Goal: Task Accomplishment & Management: Use online tool/utility

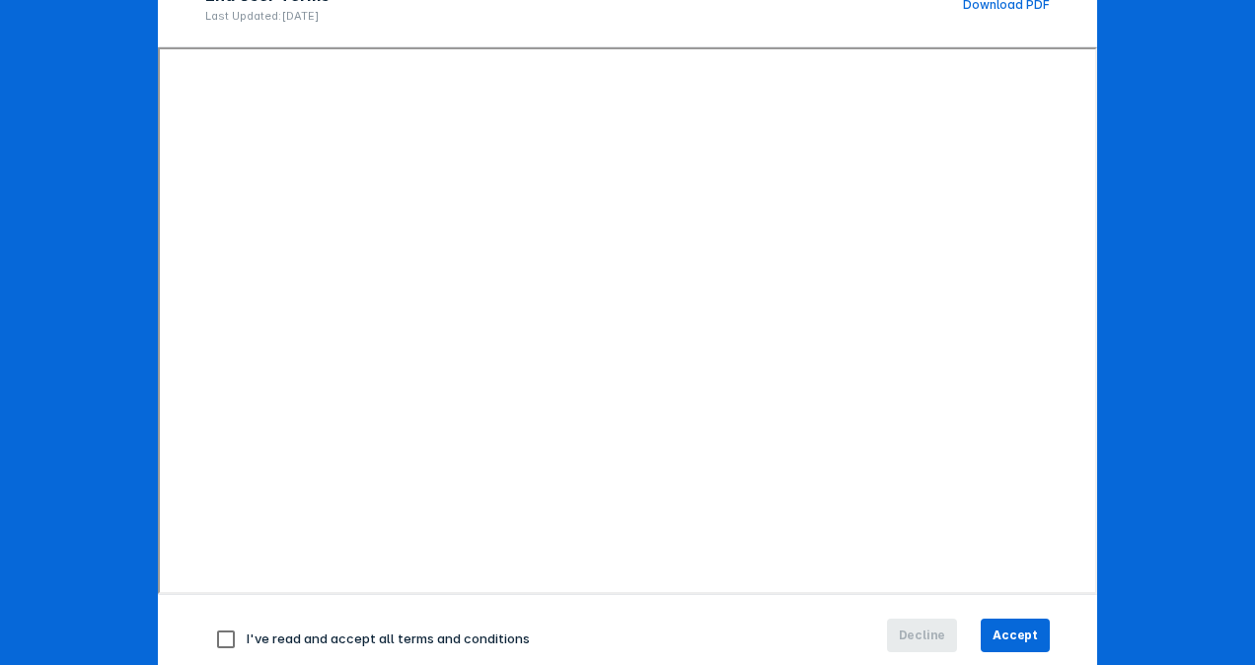
scroll to position [272, 0]
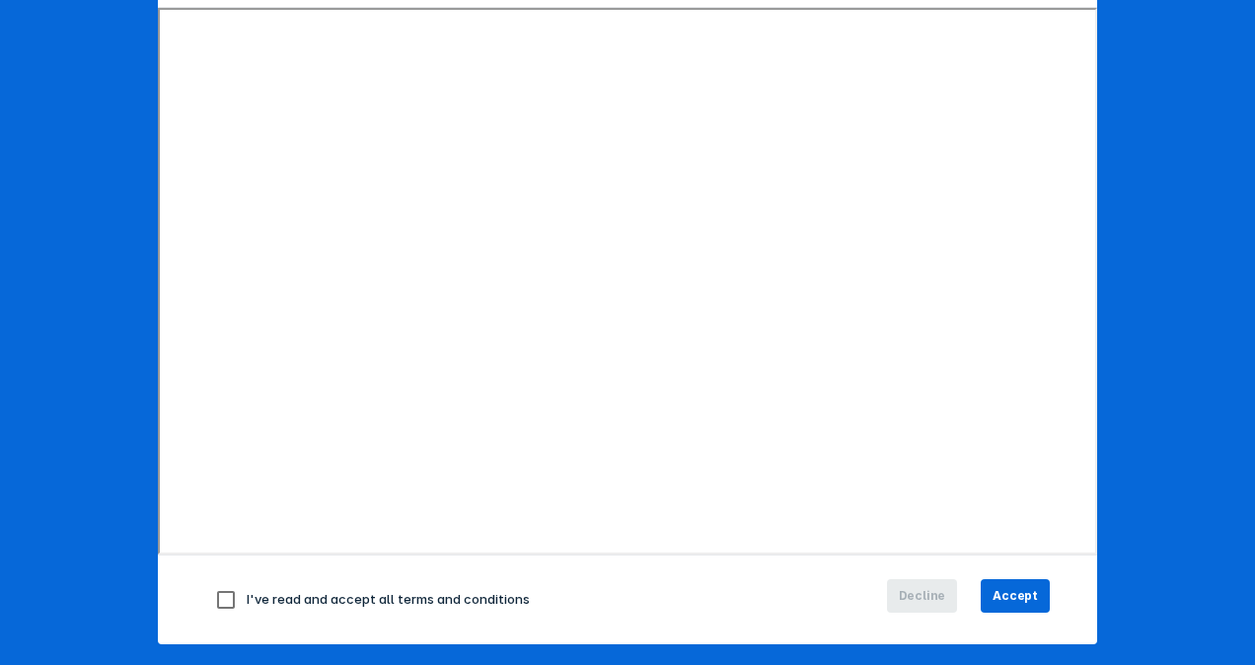
click at [222, 597] on input "checkbox" at bounding box center [225, 599] width 41 height 41
checkbox input "true"
click at [1031, 592] on button "Accept" at bounding box center [1015, 596] width 69 height 34
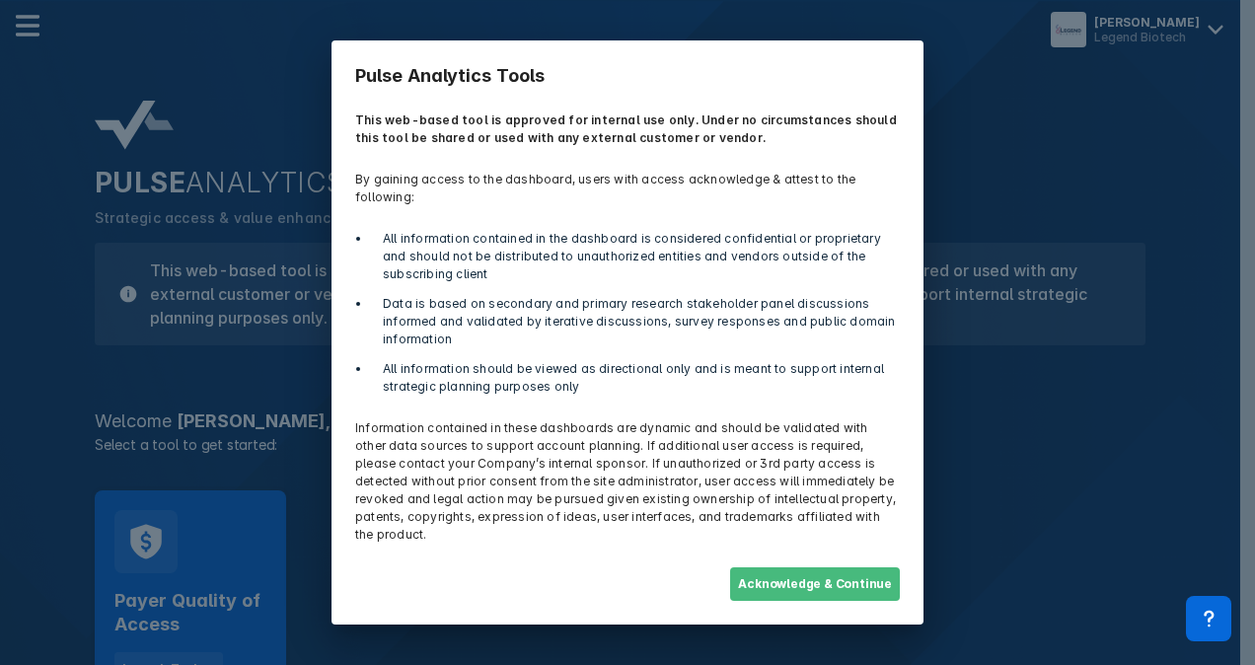
click at [807, 578] on button "Acknowledge & Continue" at bounding box center [815, 584] width 170 height 34
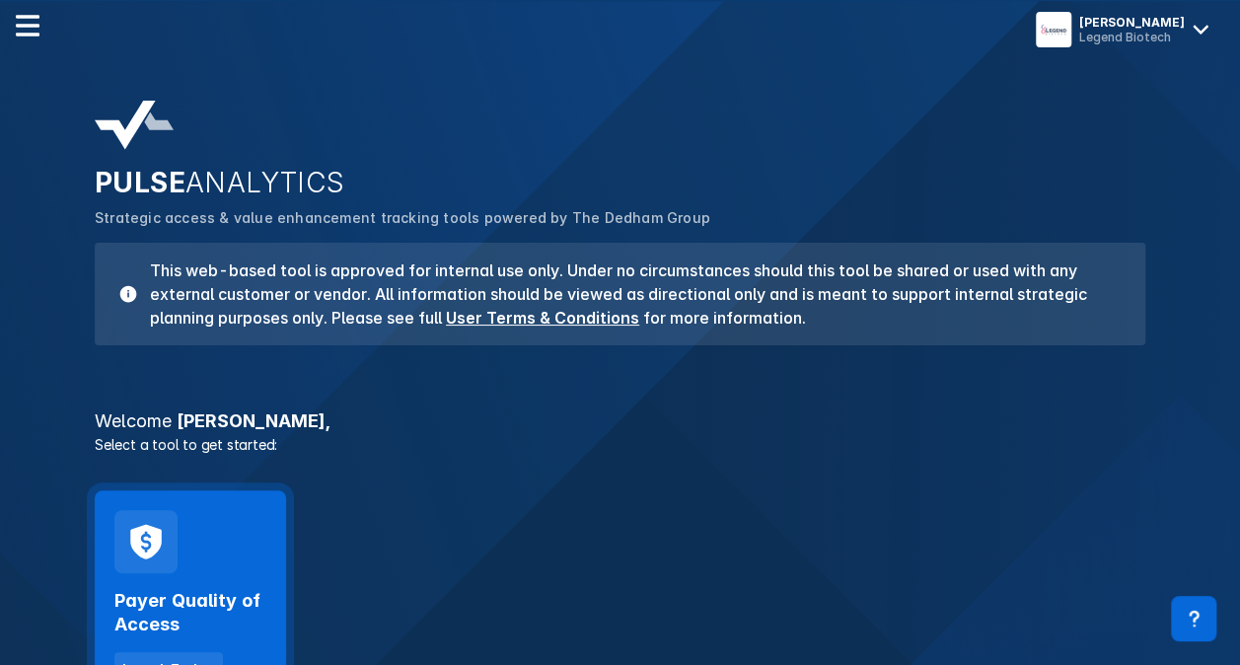
click at [190, 575] on div "Payer Quality of Access Launch Tool" at bounding box center [190, 629] width 152 height 113
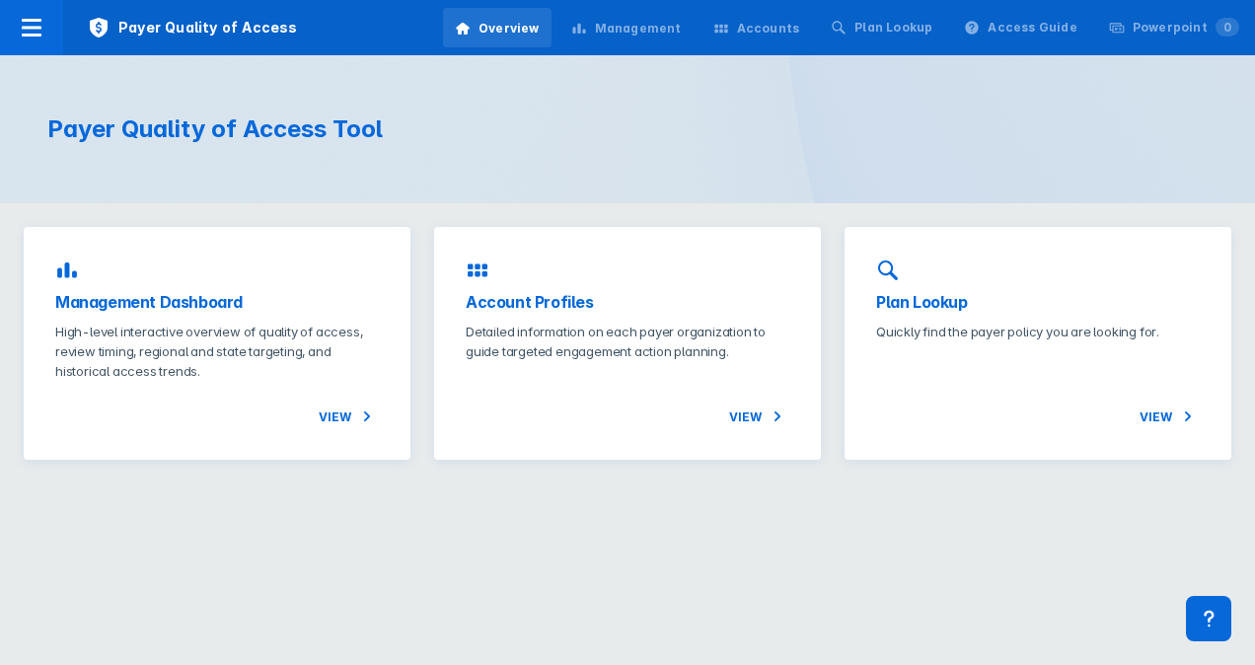
click at [655, 28] on div "Management" at bounding box center [638, 29] width 87 height 18
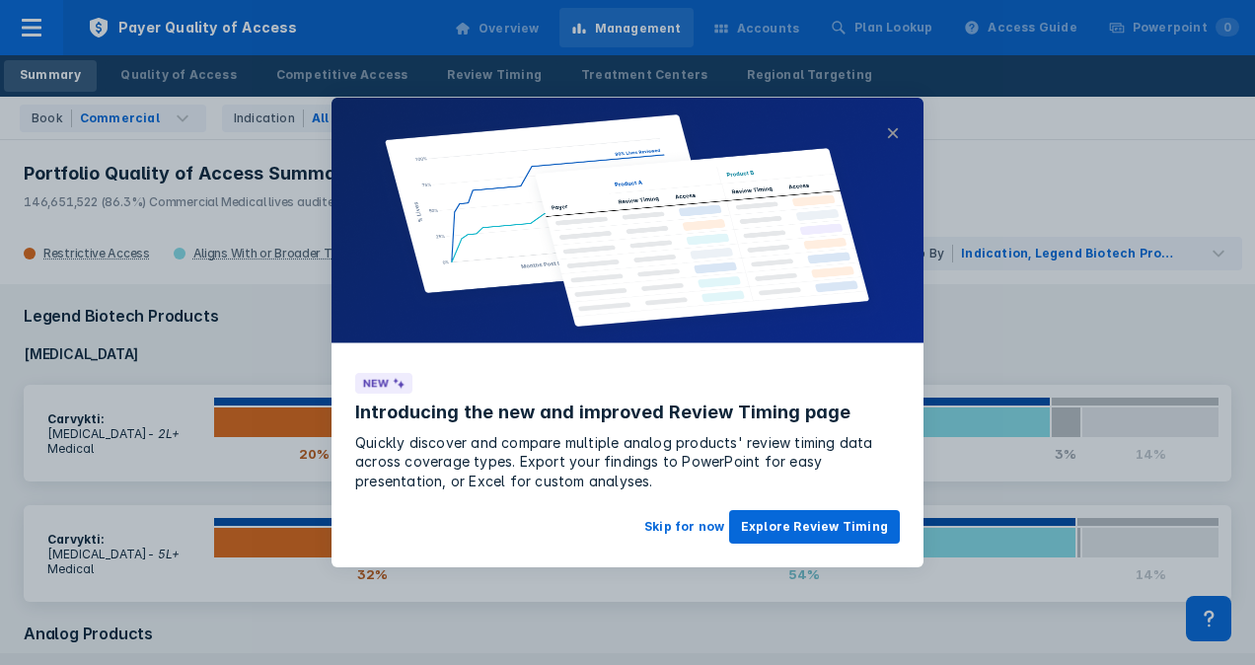
click at [896, 126] on button "×" at bounding box center [893, 133] width 14 height 24
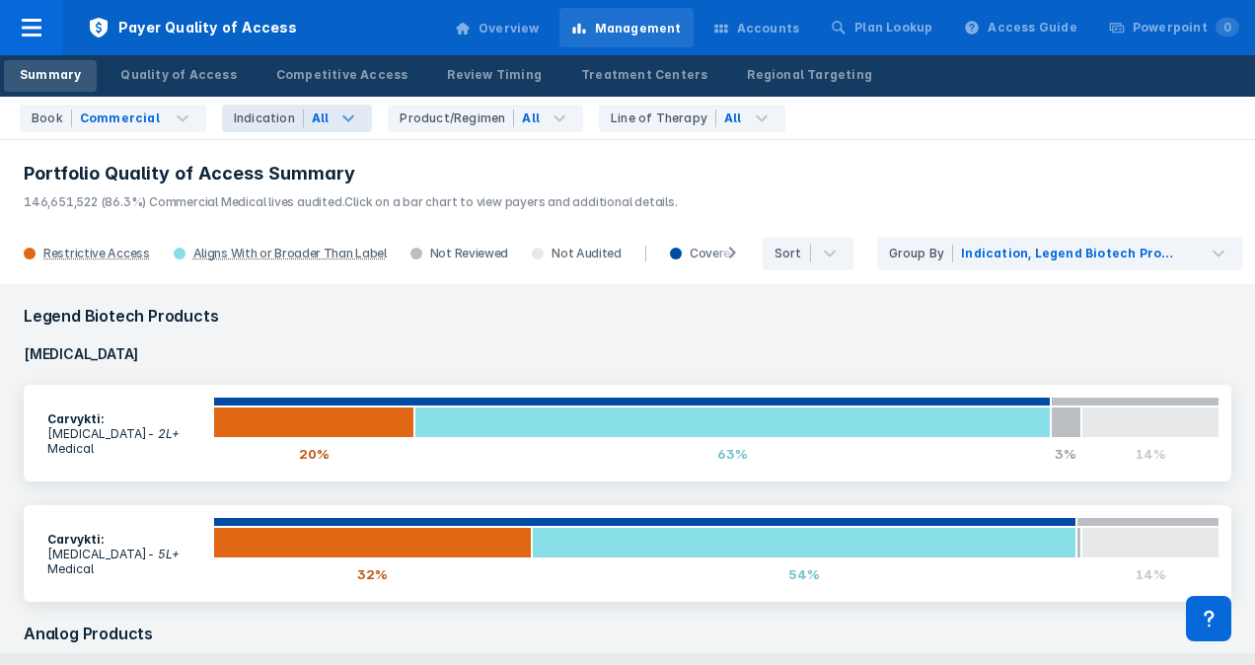
click at [338, 116] on icon at bounding box center [349, 119] width 24 height 24
click at [342, 117] on icon at bounding box center [348, 117] width 12 height 7
click at [548, 118] on icon at bounding box center [560, 119] width 24 height 24
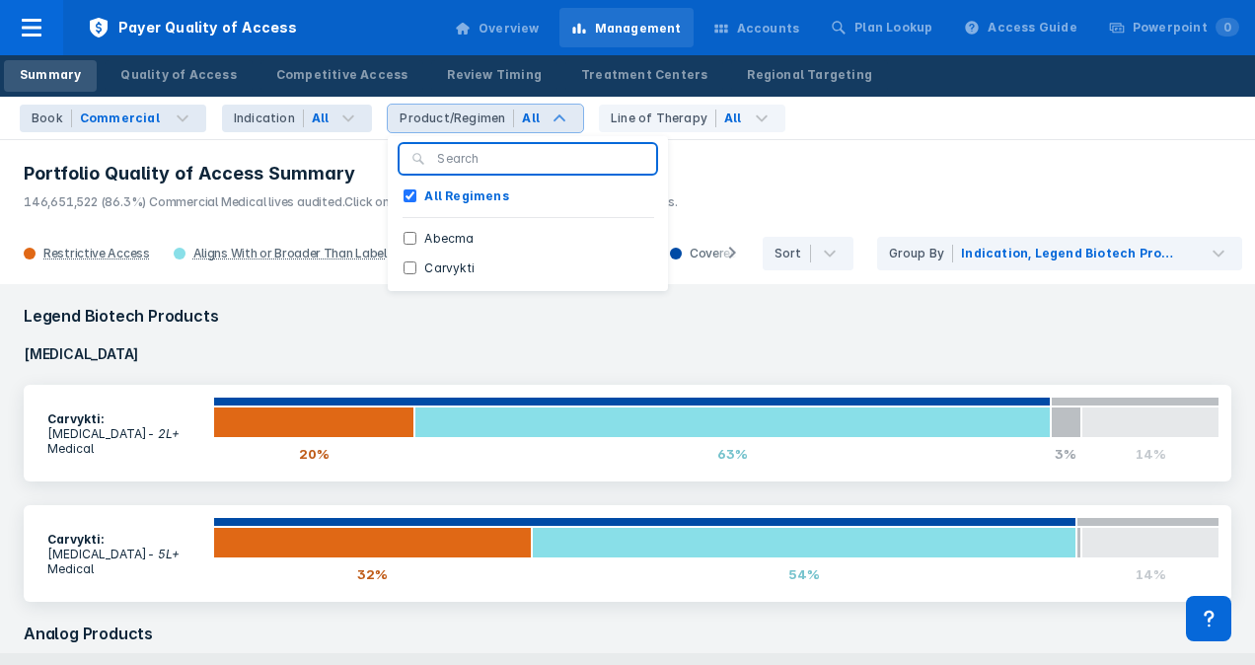
click at [548, 118] on icon at bounding box center [560, 119] width 24 height 24
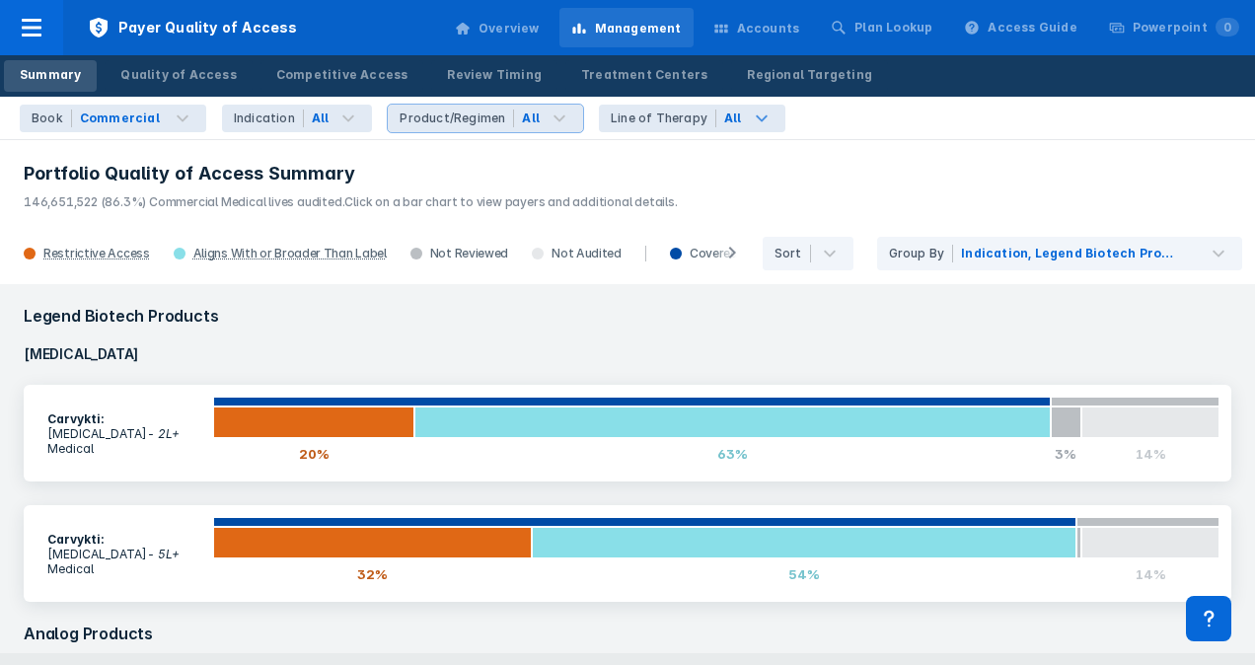
click at [750, 119] on icon at bounding box center [762, 119] width 24 height 24
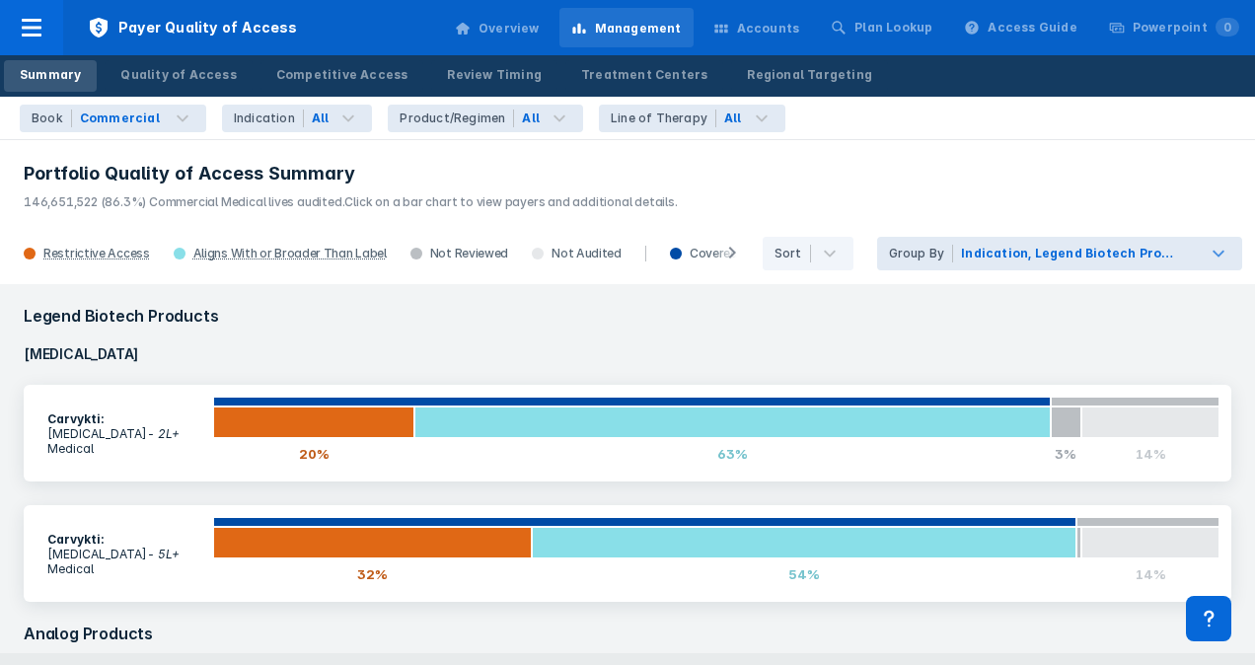
click at [1213, 253] on icon at bounding box center [1219, 254] width 12 height 7
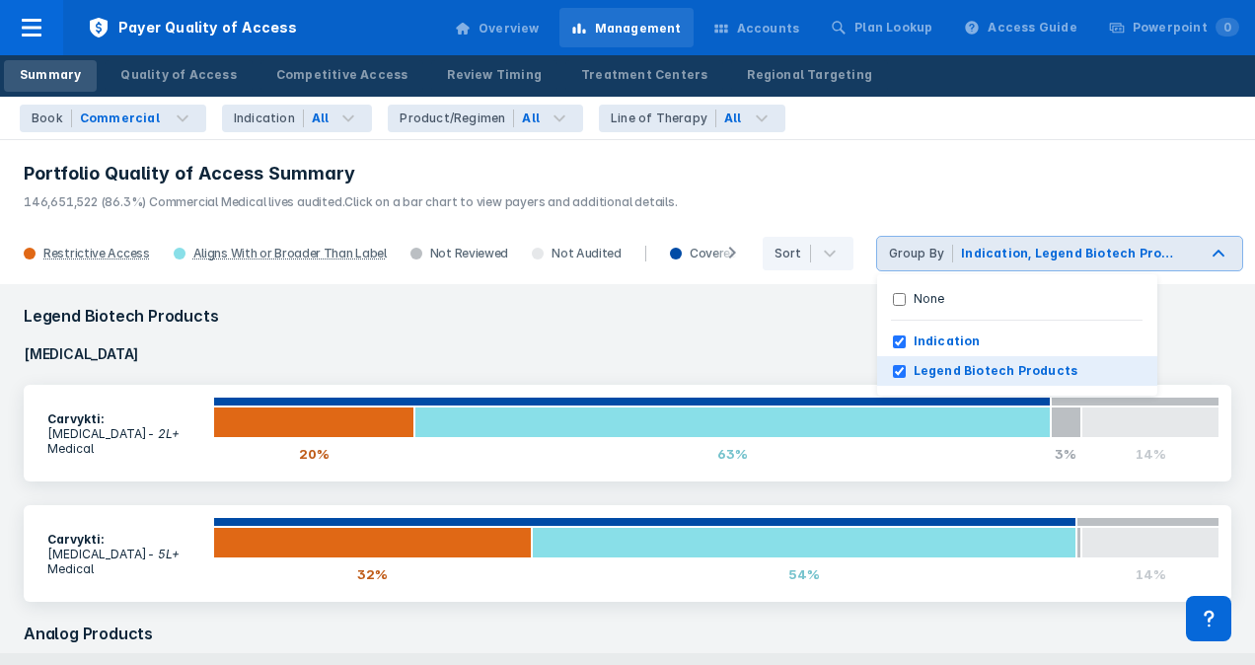
click at [899, 371] on Products "Legend Biotech Products" at bounding box center [899, 371] width 13 height 13
checkbox Products "false"
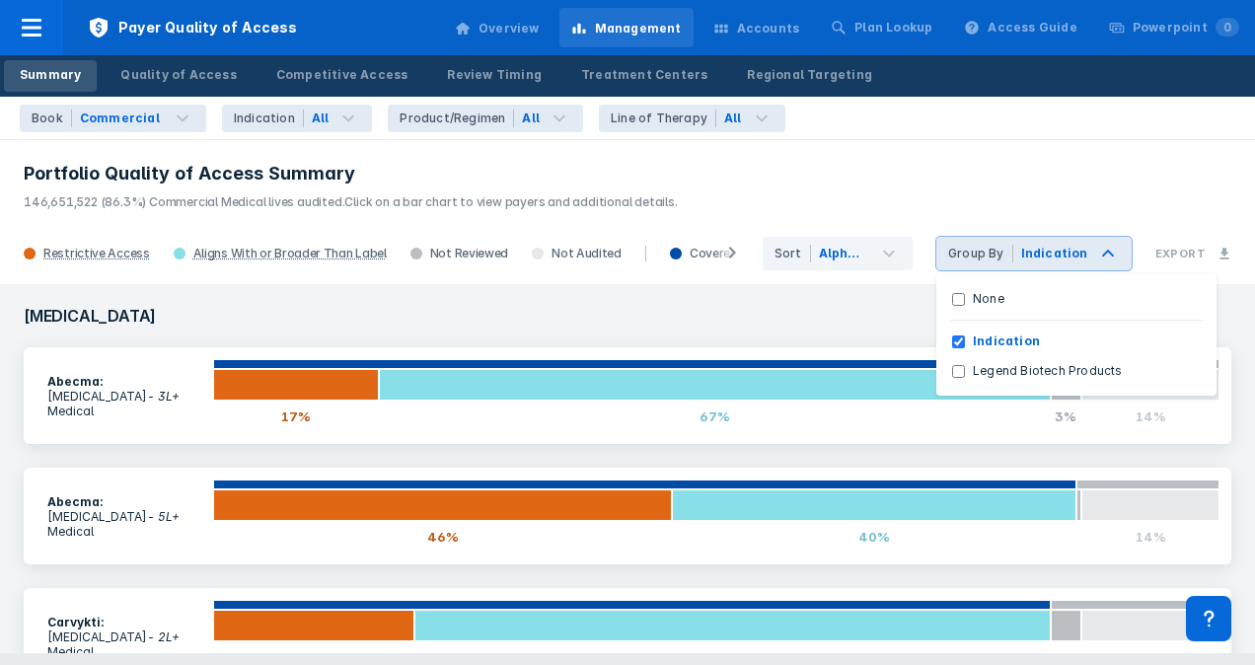
click at [1060, 191] on p "146,651,522 (86.3%) Commercial Medical lives audited. Click on a bar chart to v…" at bounding box center [628, 199] width 1208 height 26
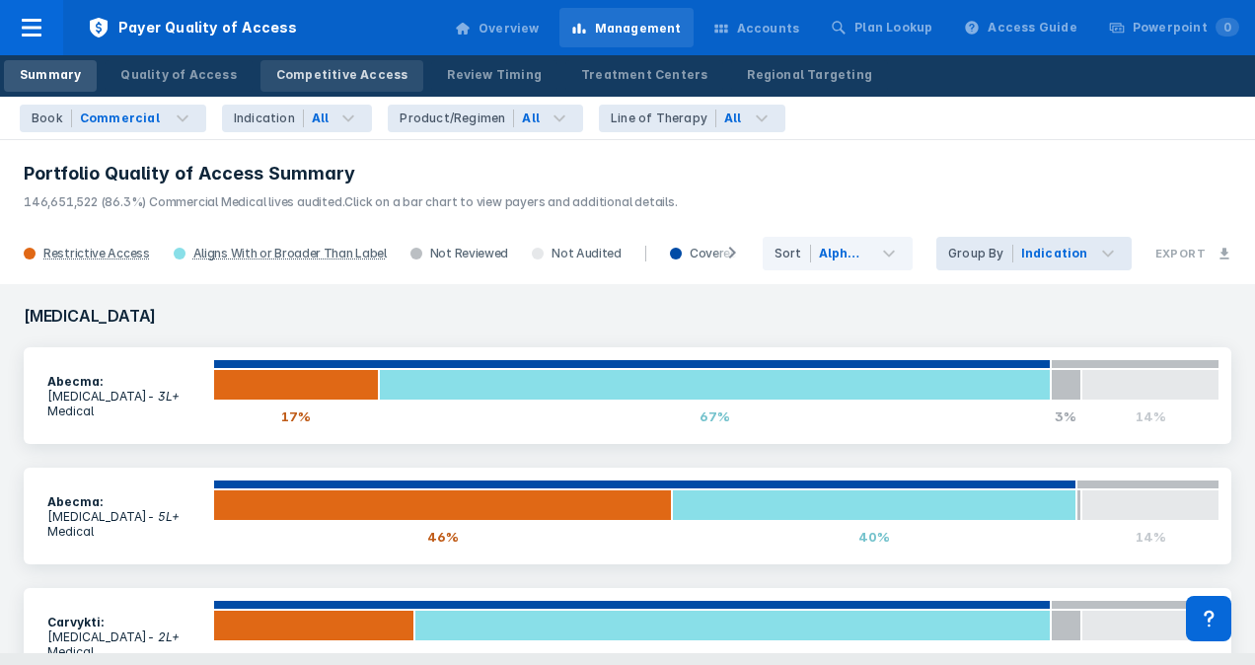
click at [320, 79] on div "Competitive Access" at bounding box center [342, 75] width 132 height 18
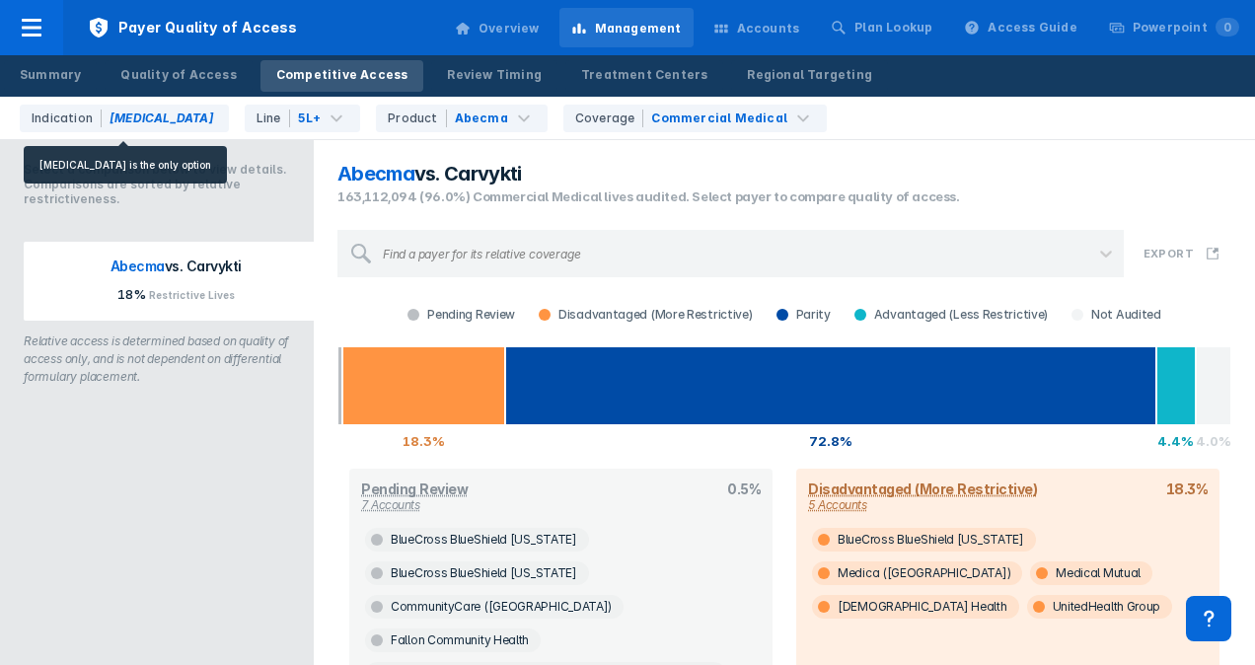
click at [183, 117] on div "Indication [MEDICAL_DATA]" at bounding box center [124, 119] width 209 height 28
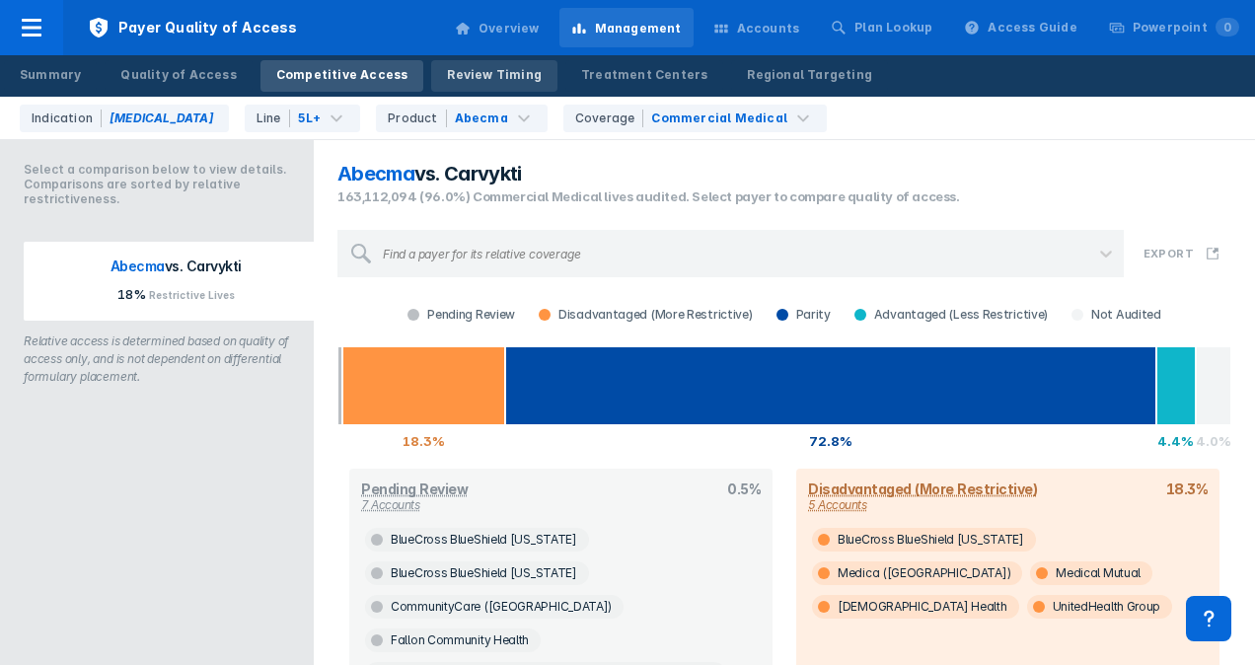
click at [475, 71] on div "Review Timing" at bounding box center [494, 75] width 95 height 18
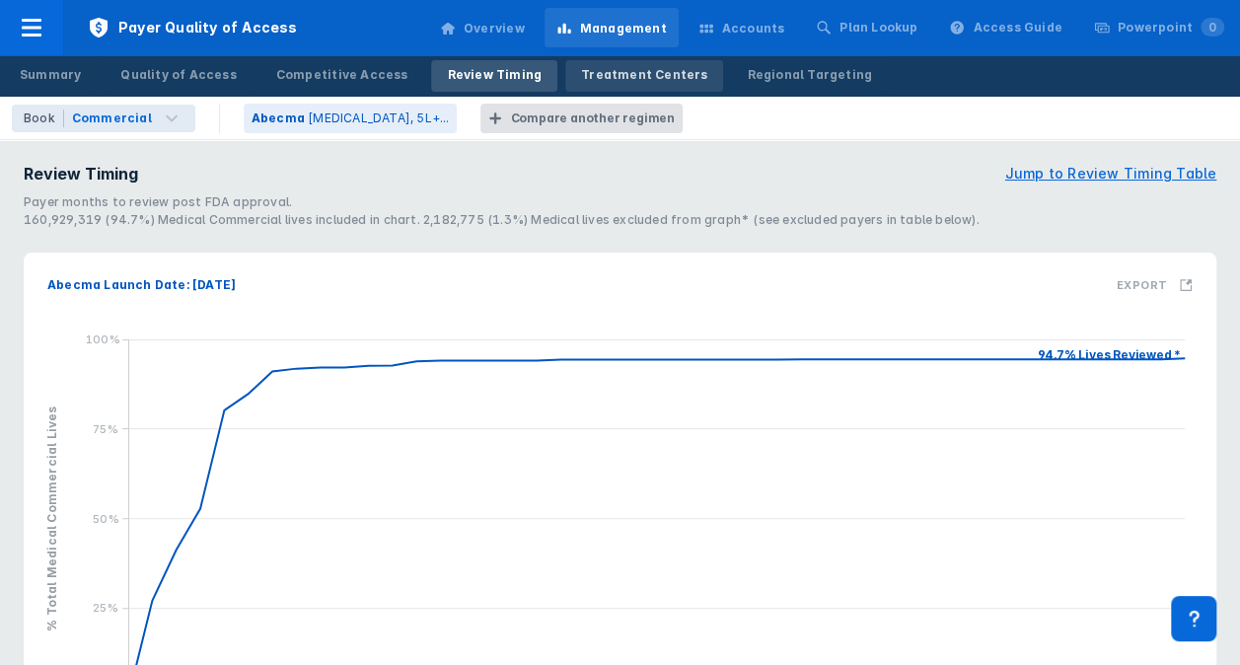
click at [605, 74] on div "Treatment Centers" at bounding box center [644, 75] width 126 height 18
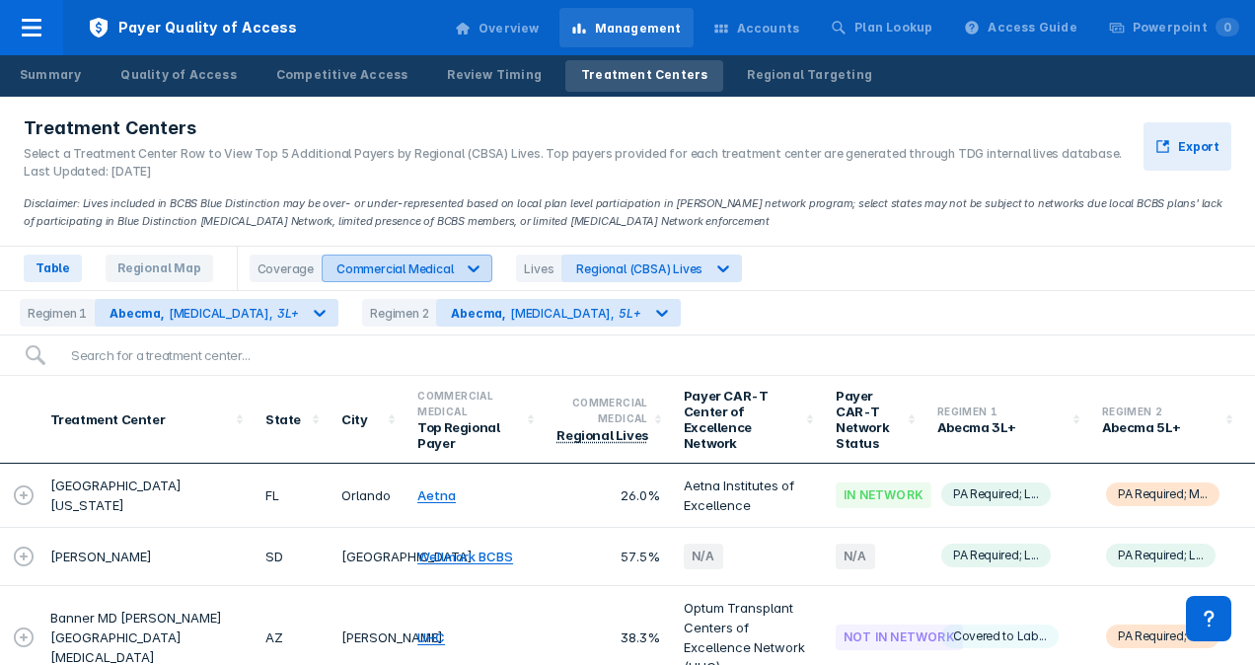
click at [423, 266] on div "Commercial Medical" at bounding box center [395, 269] width 116 height 15
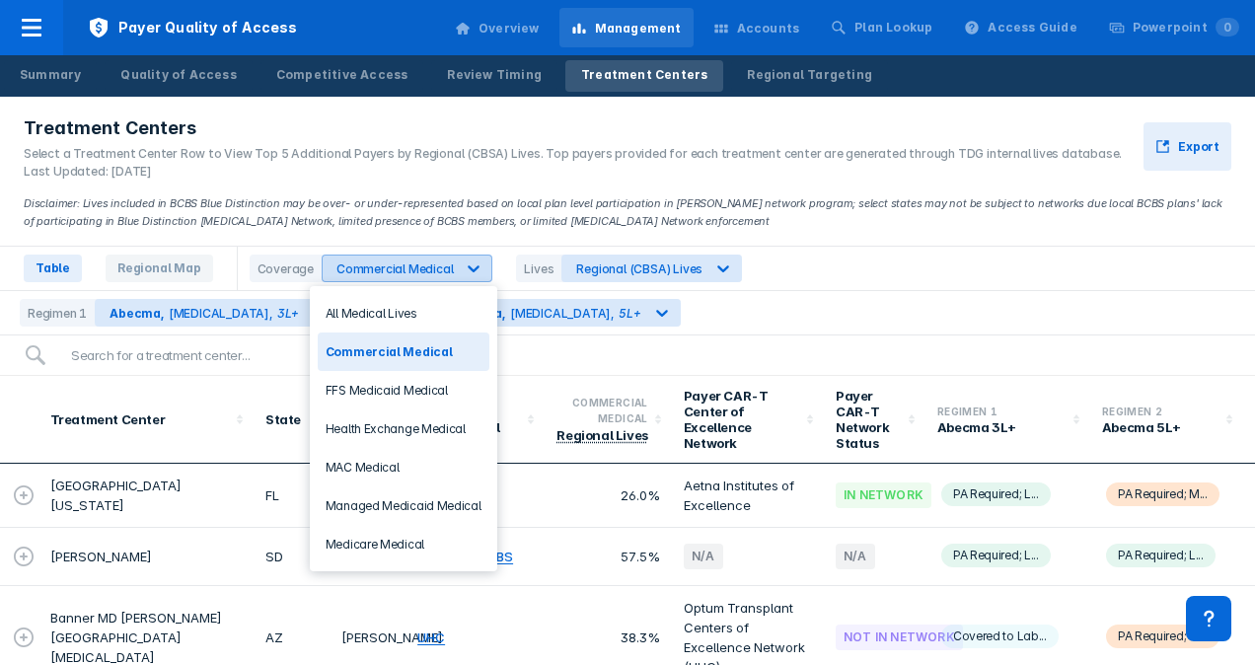
click at [423, 266] on div "Commercial Medical" at bounding box center [395, 269] width 116 height 15
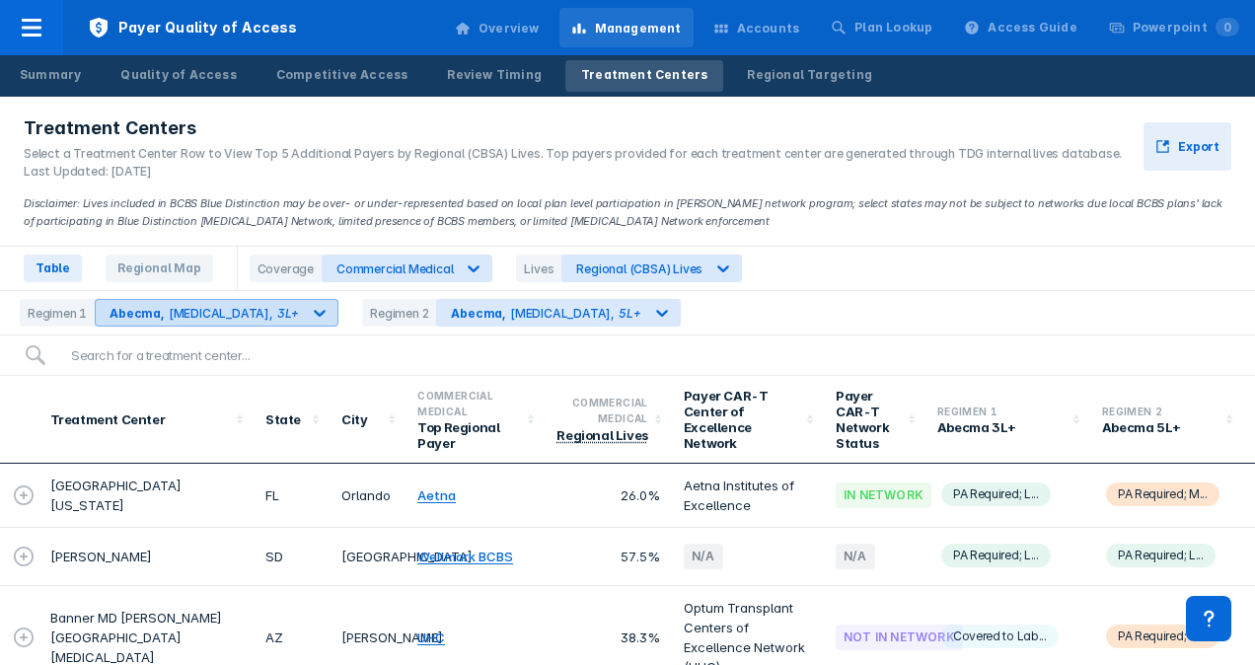
click at [260, 313] on div "Abecma , [MEDICAL_DATA] , 3L+" at bounding box center [204, 313] width 189 height 15
click at [940, 269] on div "Table Regional Map Coverage Commercial Medical Lives Regional (CBSA) Lives" at bounding box center [627, 269] width 1255 height 44
